Goal: Find specific page/section: Find specific page/section

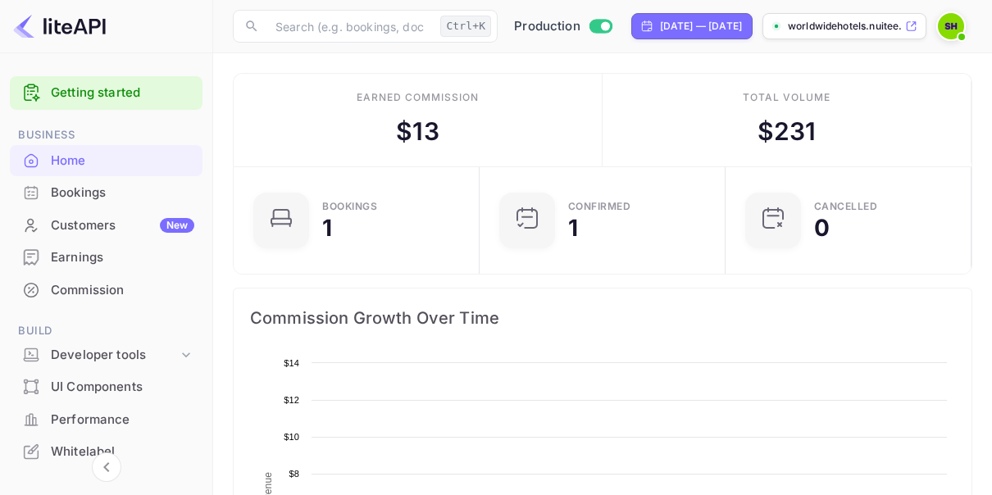
scroll to position [253, 224]
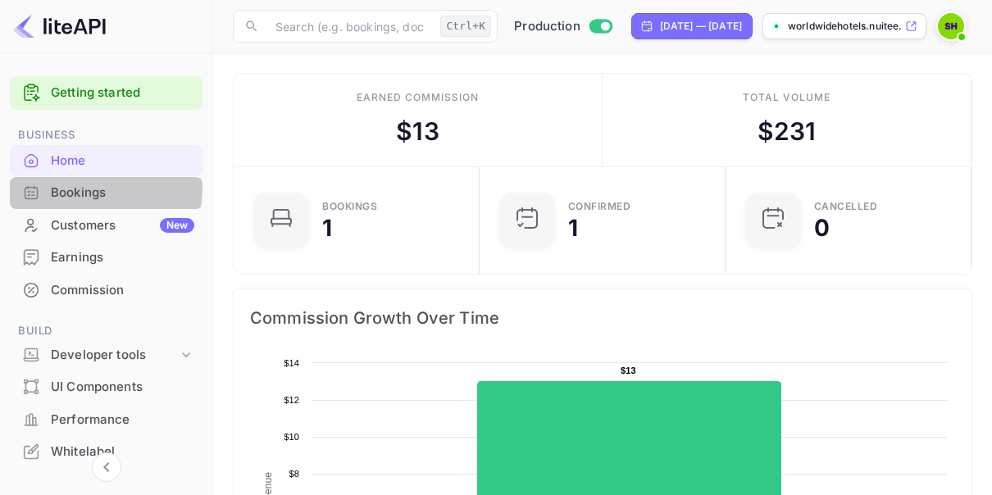
click at [90, 188] on div "Bookings" at bounding box center [122, 193] width 143 height 19
